Goal: Information Seeking & Learning: Learn about a topic

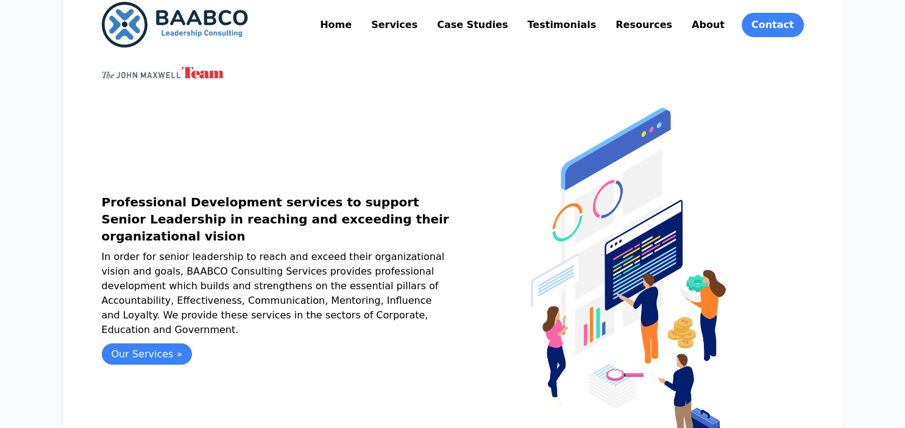
scroll to position [313, 0]
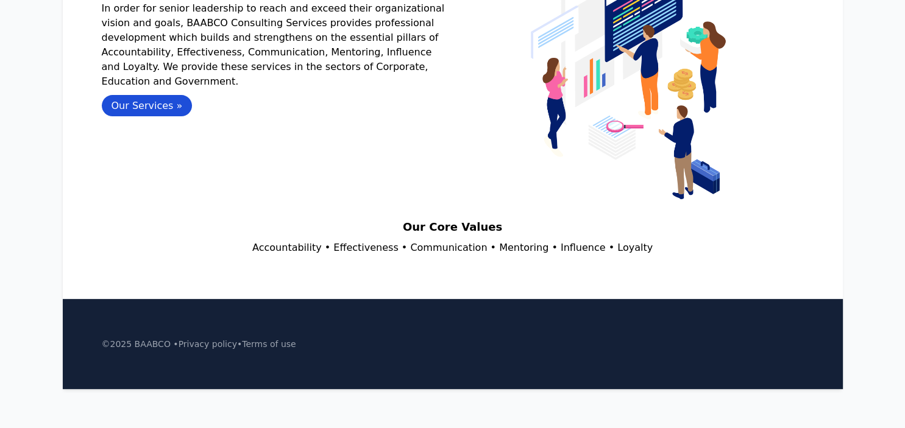
click at [122, 95] on link "Our Services »" at bounding box center [147, 105] width 91 height 21
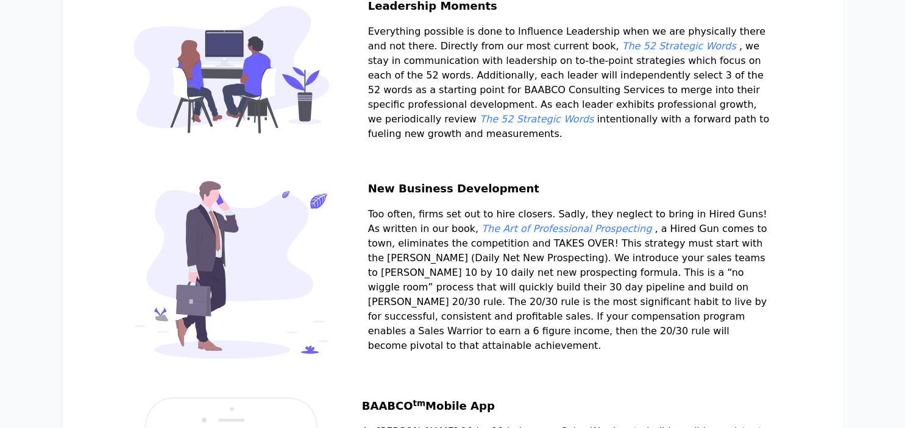
scroll to position [1287, 0]
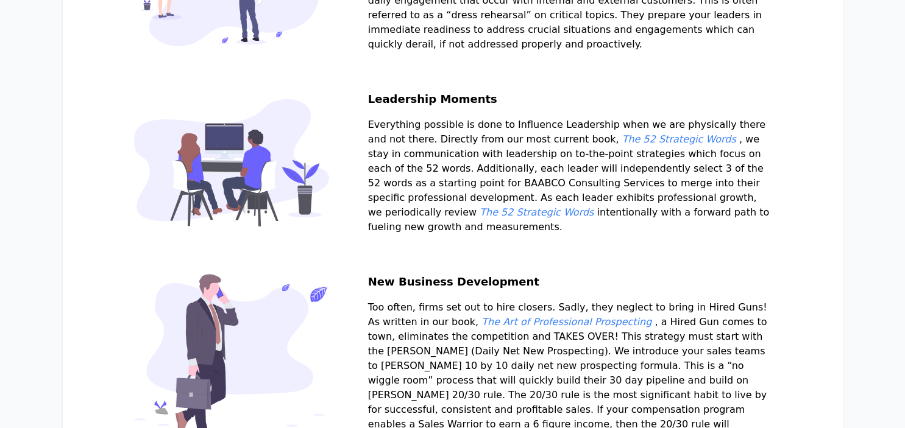
click at [674, 145] on em "The 52 Strategic Words" at bounding box center [679, 139] width 114 height 12
click at [594, 218] on em "The 52 Strategic Words" at bounding box center [537, 213] width 114 height 12
click at [586, 328] on em "The Art of Professional Prospecting" at bounding box center [566, 322] width 170 height 12
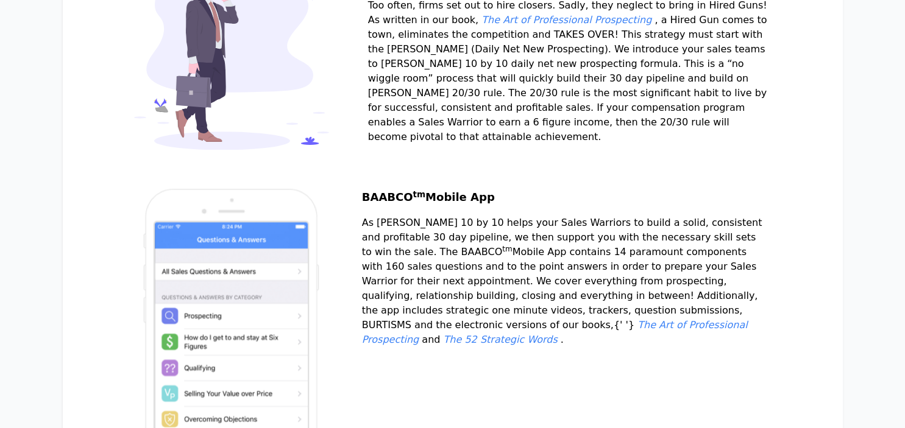
scroll to position [1544, 0]
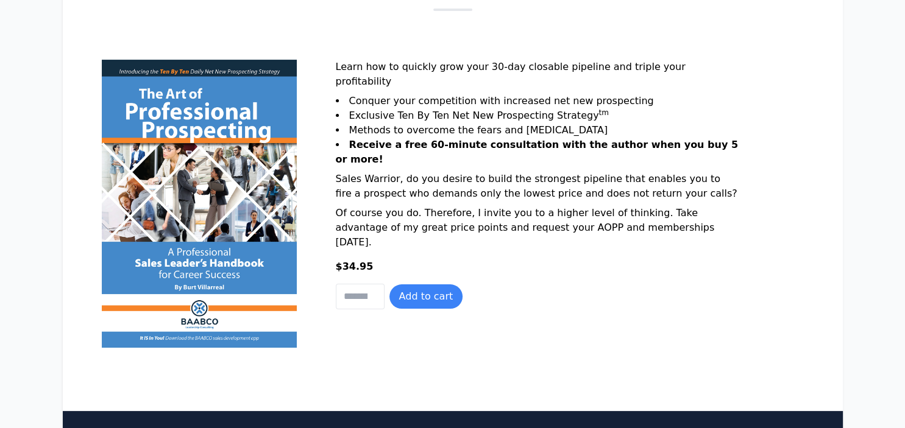
scroll to position [129, 0]
